Goal: Task Accomplishment & Management: Manage account settings

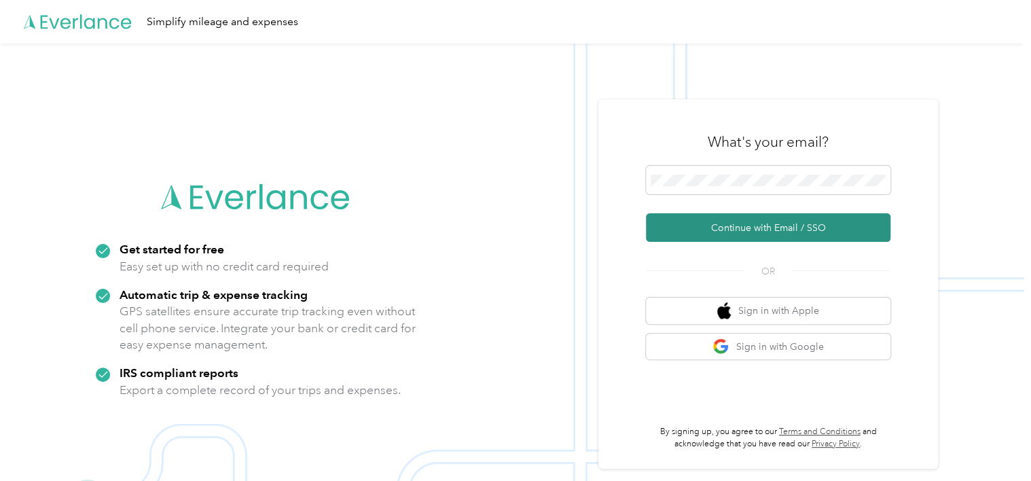
click at [678, 231] on button "Continue with Email / SSO" at bounding box center [768, 227] width 245 height 29
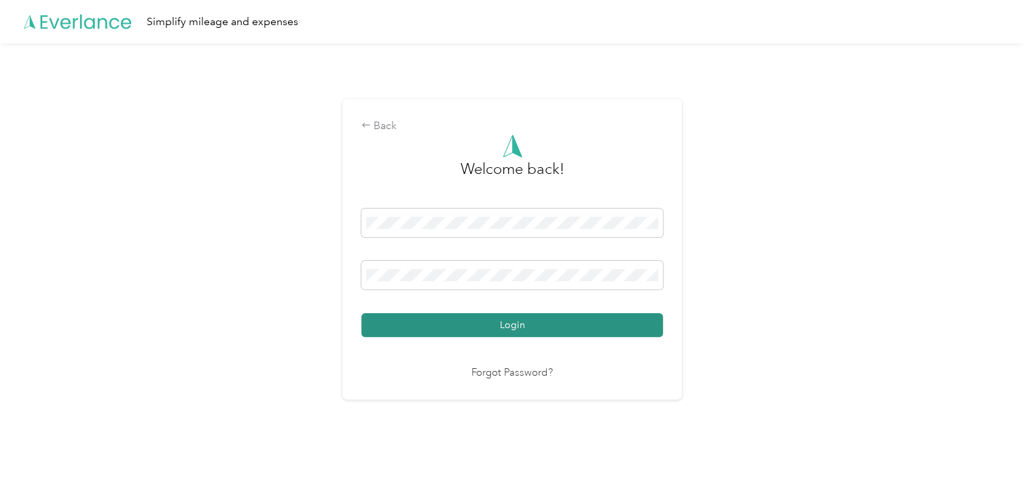
click at [444, 331] on button "Login" at bounding box center [512, 325] width 302 height 24
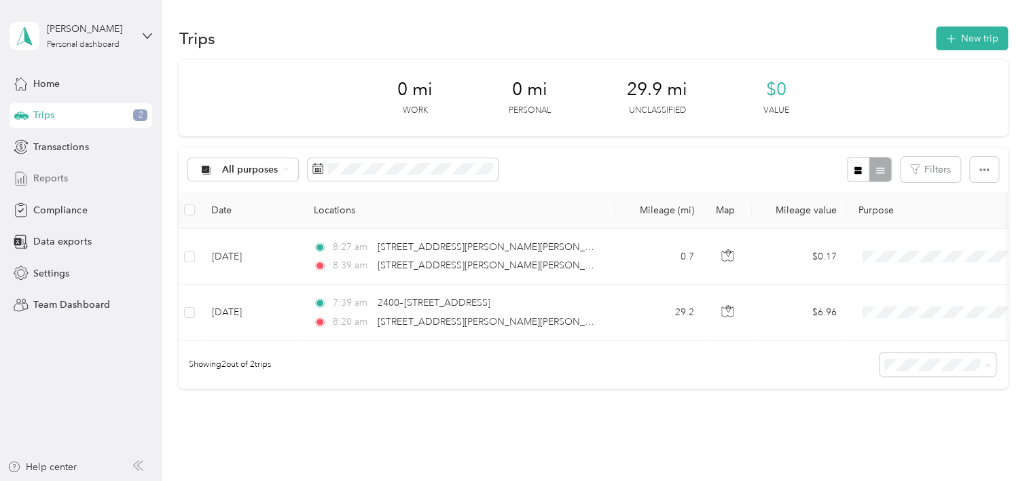
click at [47, 174] on span "Reports" at bounding box center [50, 178] width 35 height 14
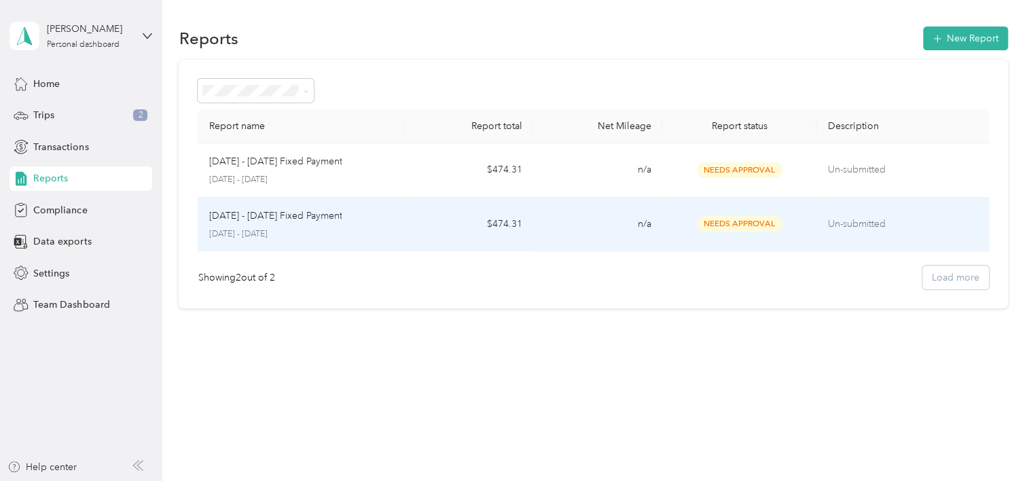
click at [425, 229] on td "$474.31" at bounding box center [468, 225] width 129 height 54
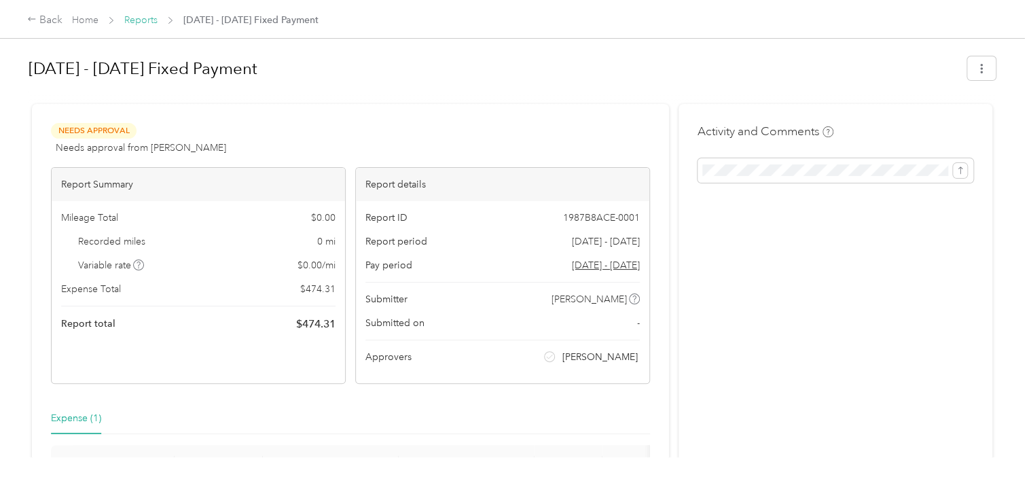
click at [139, 20] on link "Reports" at bounding box center [140, 20] width 33 height 12
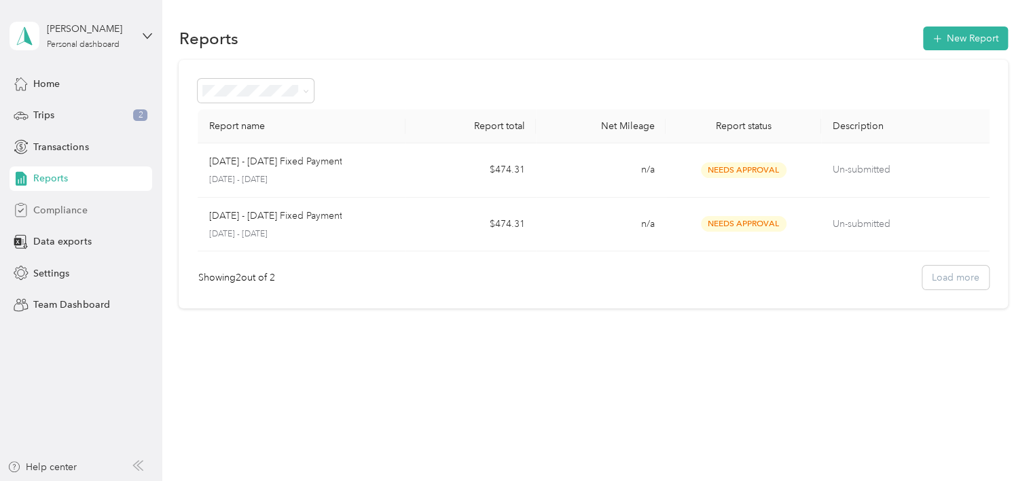
click at [50, 208] on span "Compliance" at bounding box center [60, 210] width 54 height 14
